Goal: Task Accomplishment & Management: Use online tool/utility

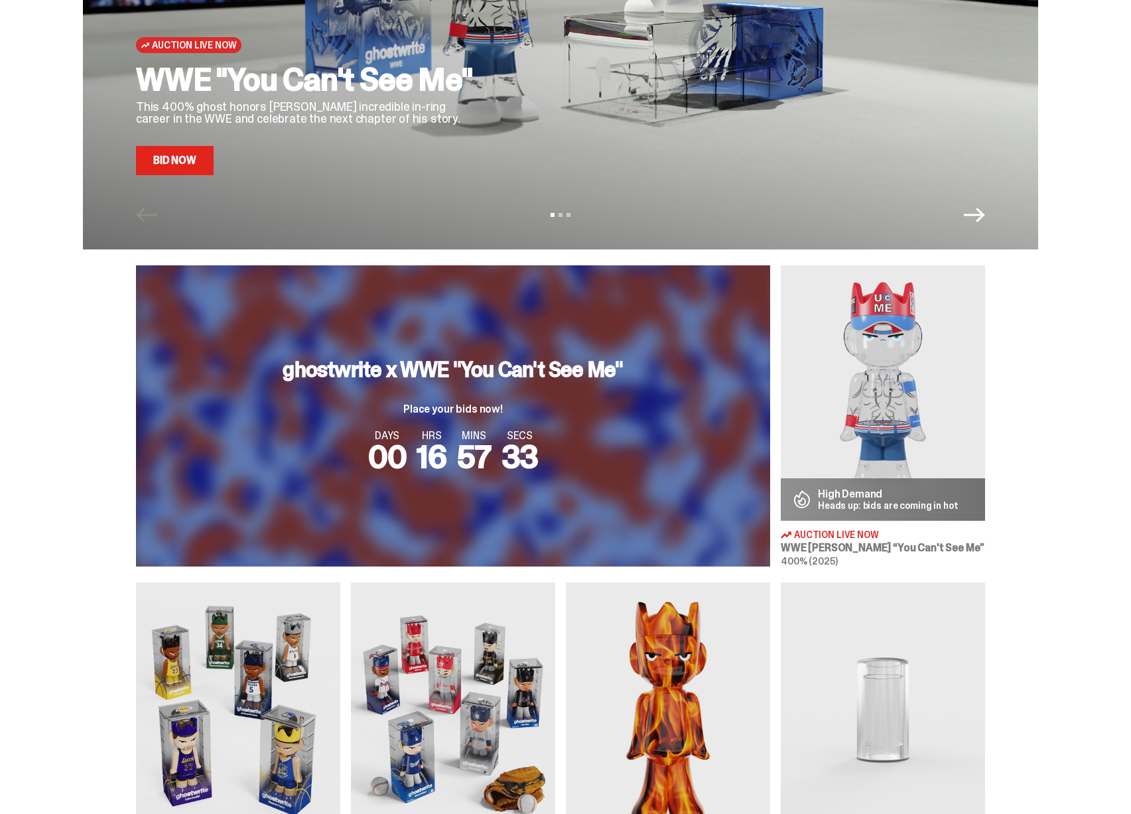
scroll to position [252, 0]
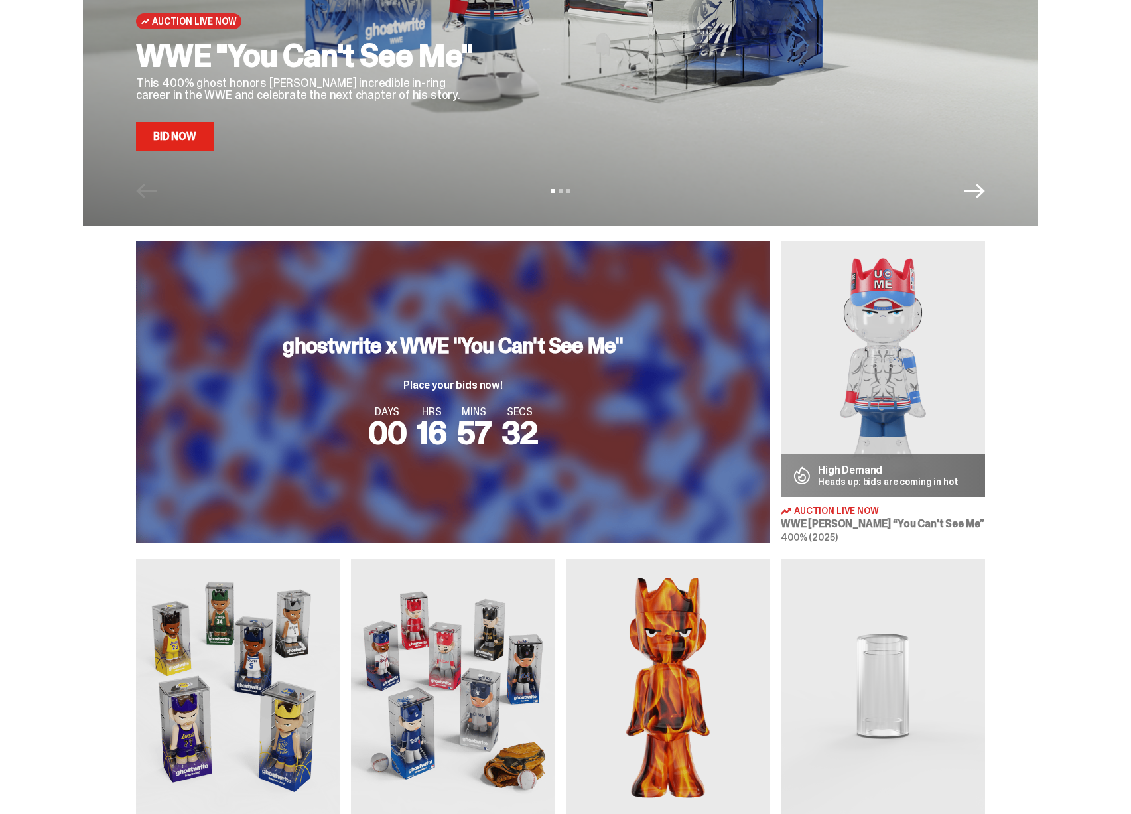
click at [886, 448] on img at bounding box center [883, 368] width 204 height 255
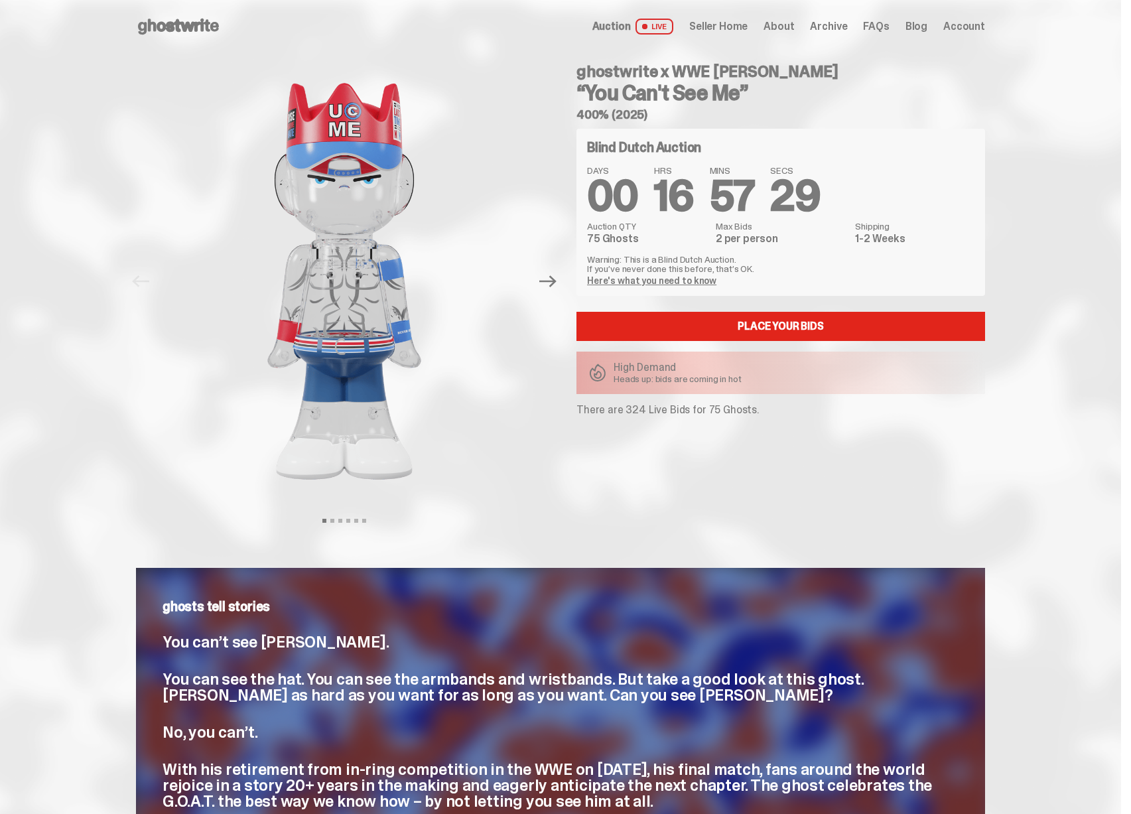
click at [634, 411] on p "There are 324 Live Bids for 75 Ghosts." at bounding box center [780, 410] width 409 height 11
drag, startPoint x: 651, startPoint y: 409, endPoint x: 704, endPoint y: 416, distance: 54.1
click at [702, 415] on p "There are 324 Live Bids for 75 Ghosts." at bounding box center [780, 410] width 409 height 11
drag, startPoint x: 730, startPoint y: 416, endPoint x: 664, endPoint y: 413, distance: 65.7
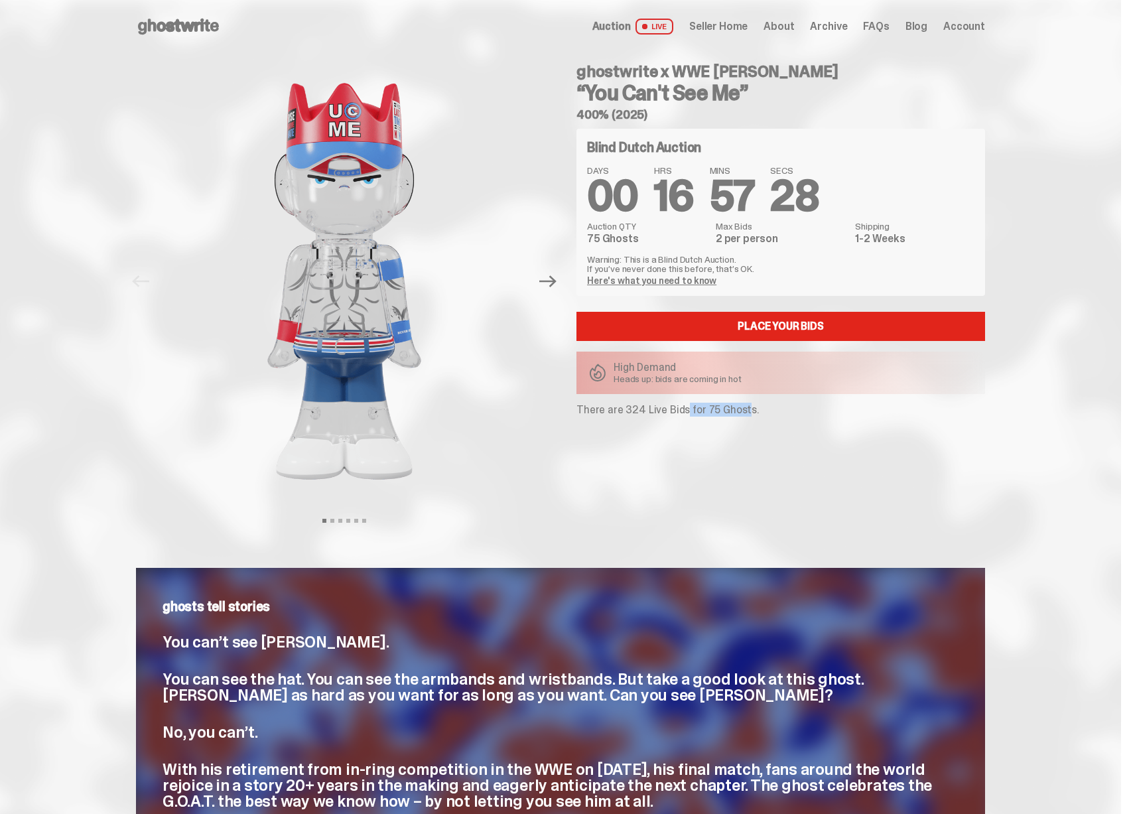
click at [672, 412] on p "There are 324 Live Bids for 75 Ghosts." at bounding box center [780, 410] width 409 height 11
click at [670, 413] on p "There are 324 Live Bids for 75 Ghosts." at bounding box center [780, 410] width 409 height 11
click at [662, 412] on p "There are 324 Live Bids for 75 Ghosts." at bounding box center [780, 410] width 409 height 11
drag, startPoint x: 658, startPoint y: 410, endPoint x: 730, endPoint y: 412, distance: 71.7
click at [730, 412] on p "There are 324 Live Bids for 75 Ghosts." at bounding box center [780, 410] width 409 height 11
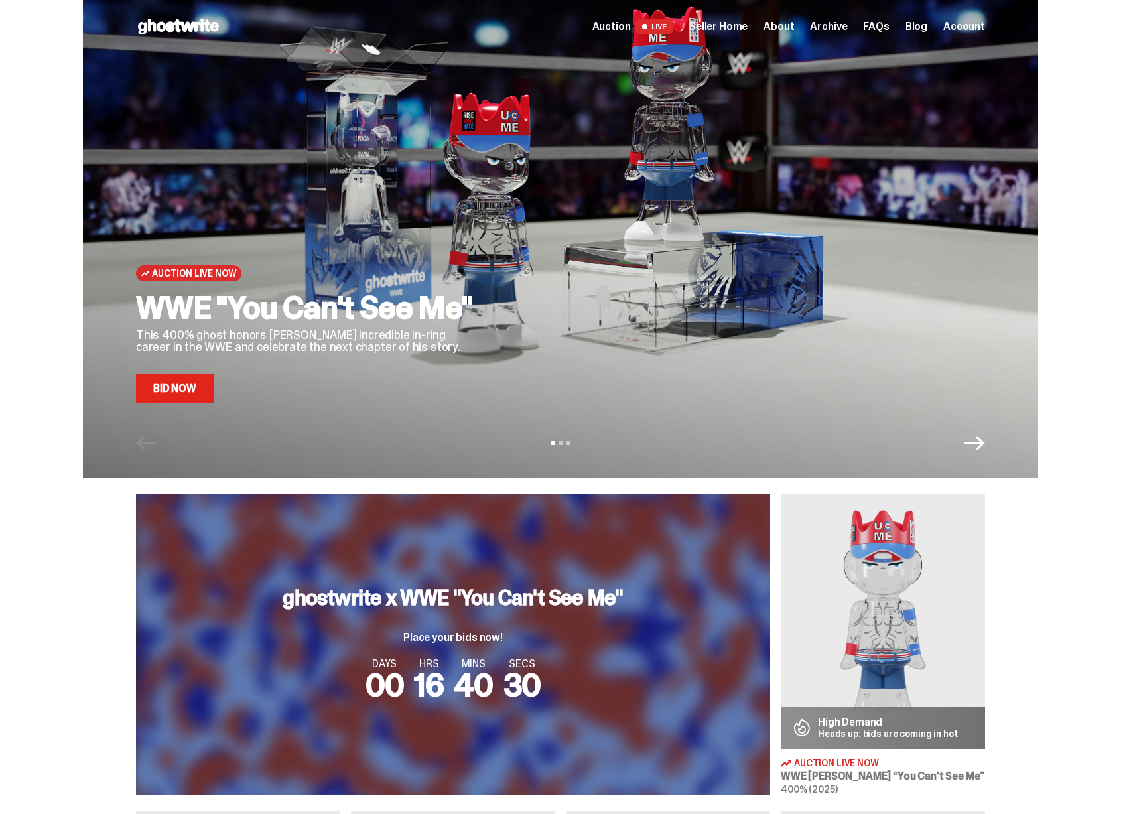
click at [734, 30] on span "Seller Home" at bounding box center [718, 26] width 58 height 11
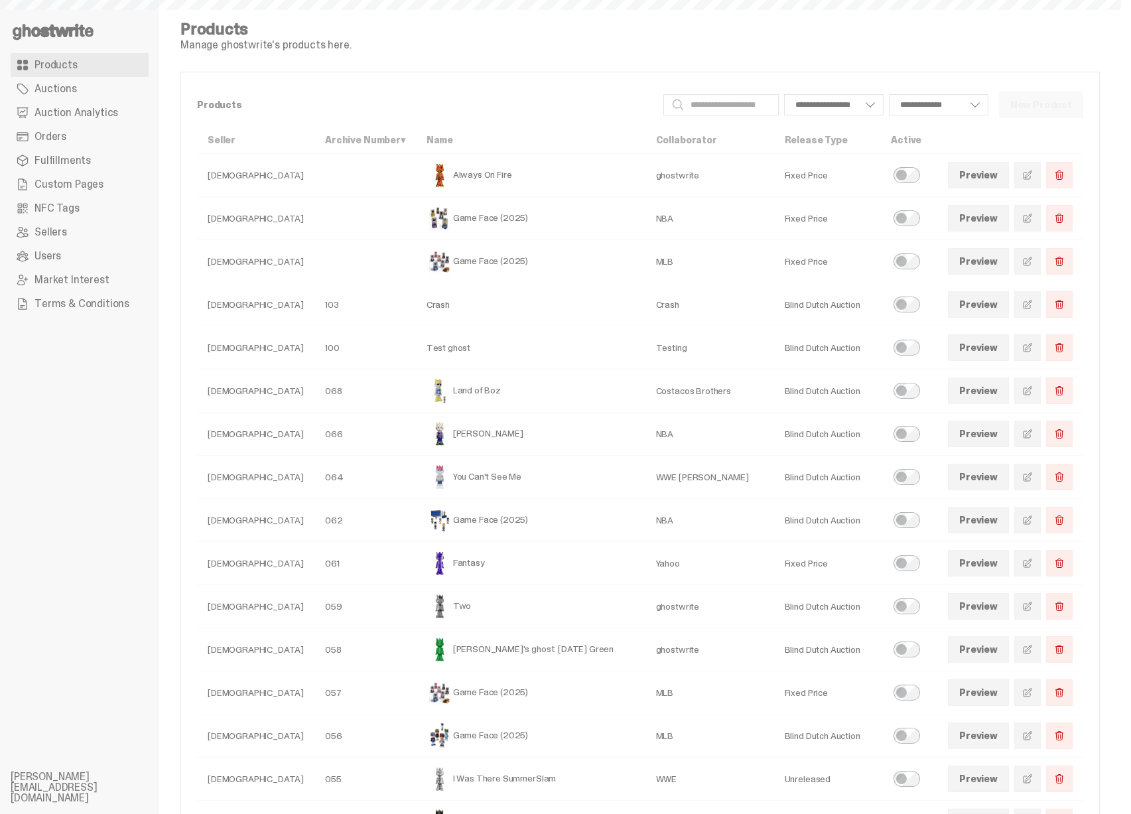
click at [52, 107] on span "Auction Analytics" at bounding box center [76, 112] width 84 height 11
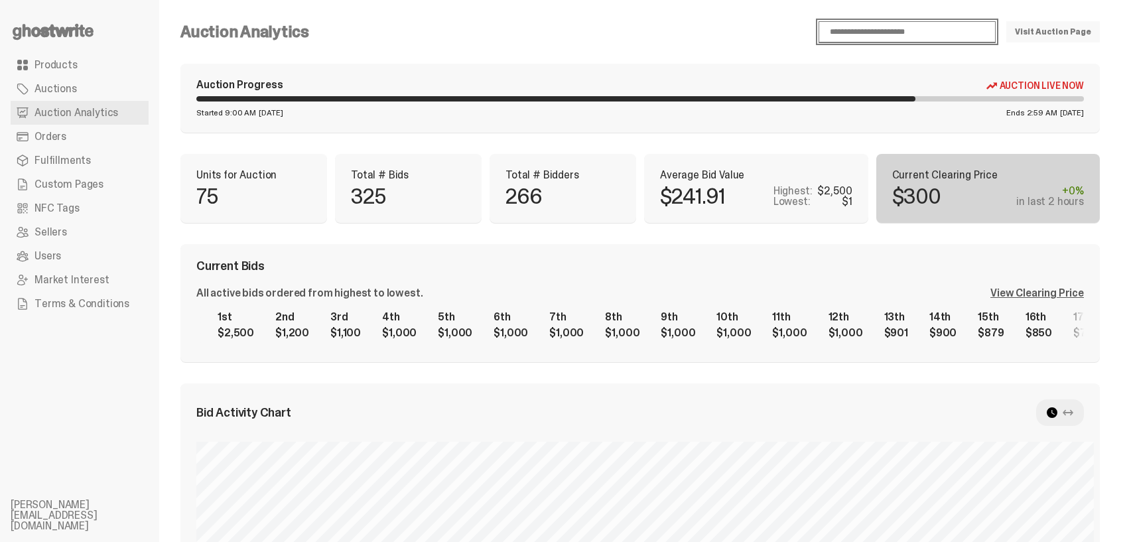
click at [895, 23] on select "**********" at bounding box center [906, 31] width 177 height 21
click at [837, 21] on select "**********" at bounding box center [906, 31] width 177 height 21
select select "**"
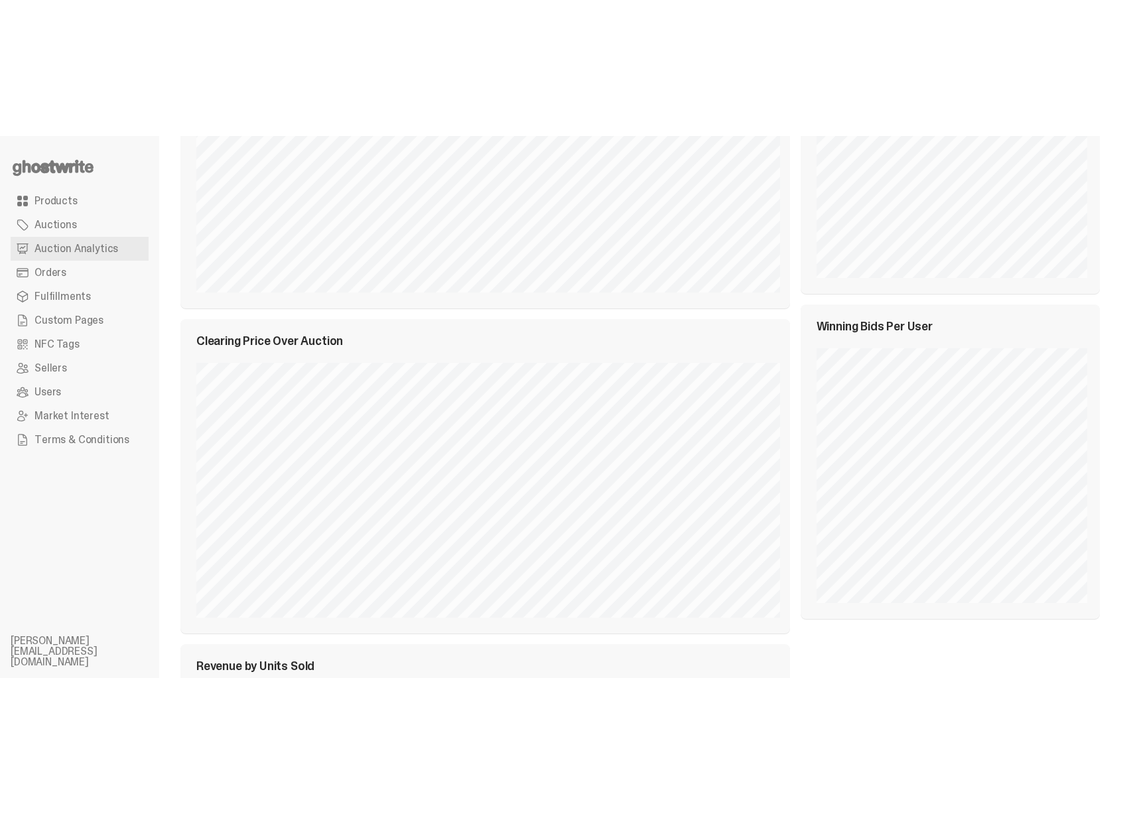
scroll to position [527, 0]
